Goal: Information Seeking & Learning: Find specific fact

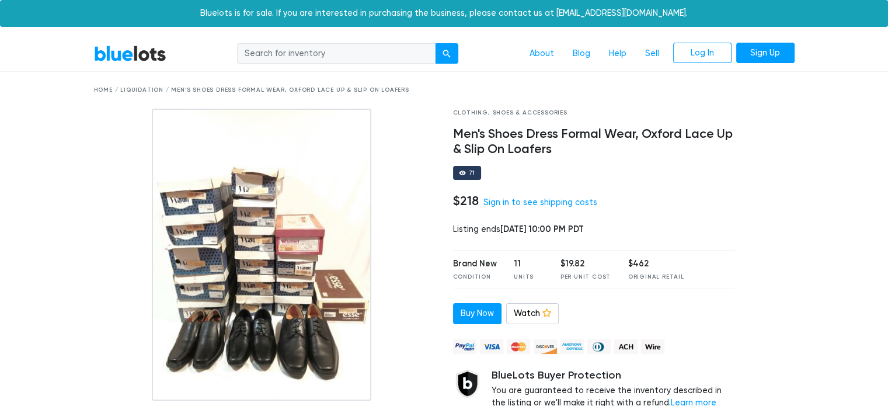
click at [306, 58] on input "search" at bounding box center [336, 53] width 198 height 21
type input "TYVEK"
click at [442, 55] on button "submit" at bounding box center [446, 53] width 23 height 21
